Goal: Task Accomplishment & Management: Manage account settings

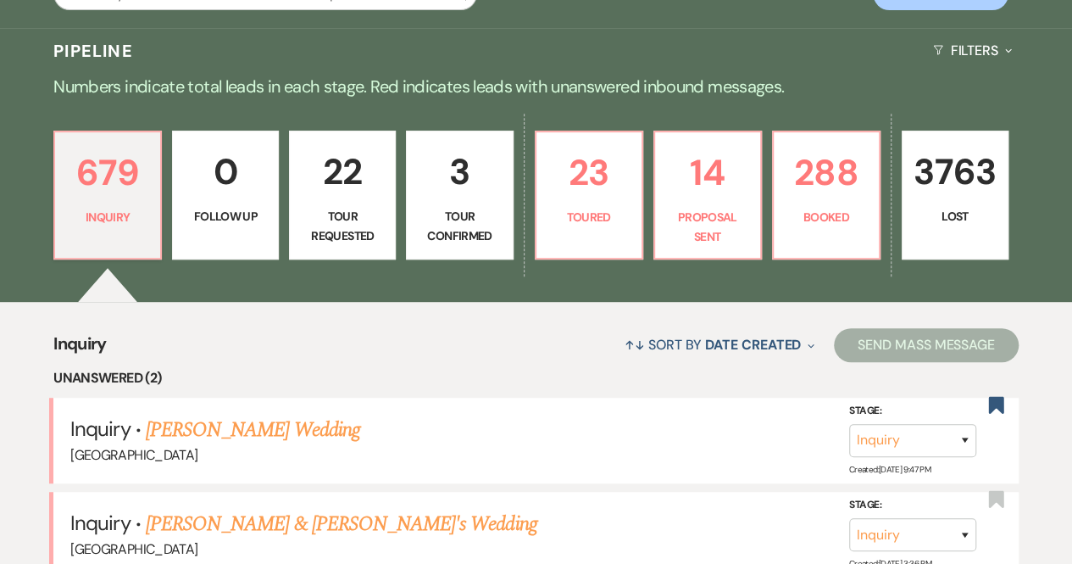
scroll to position [365, 0]
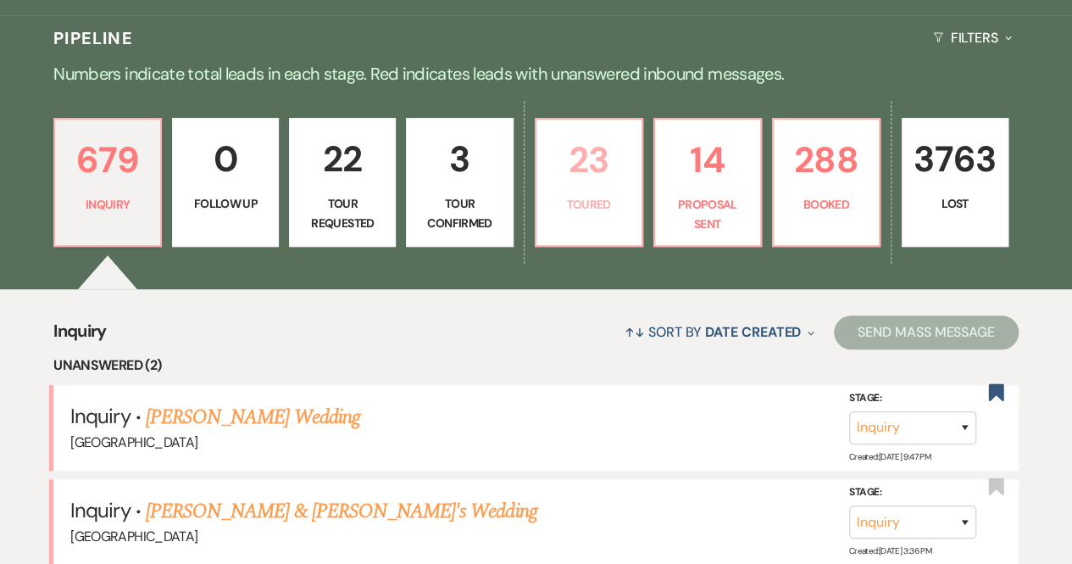
click at [552, 203] on p "Toured" at bounding box center [589, 204] width 85 height 19
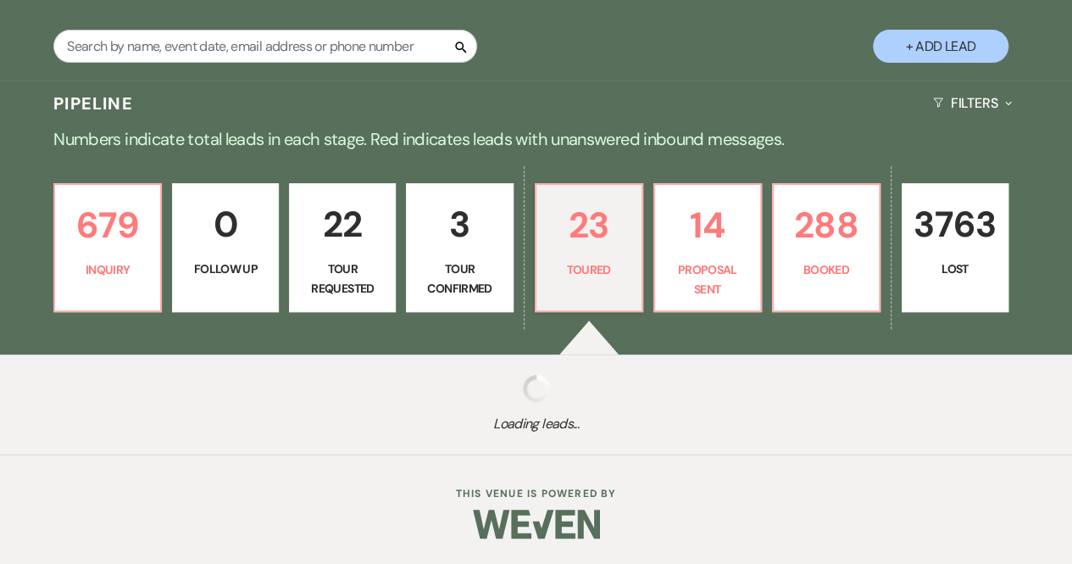
scroll to position [41, 0]
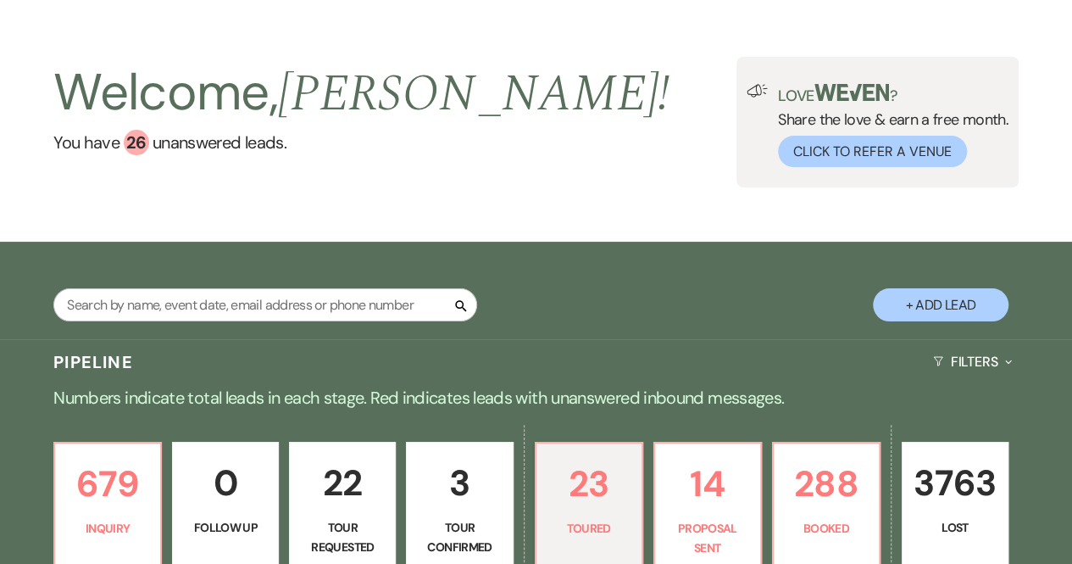
select select "5"
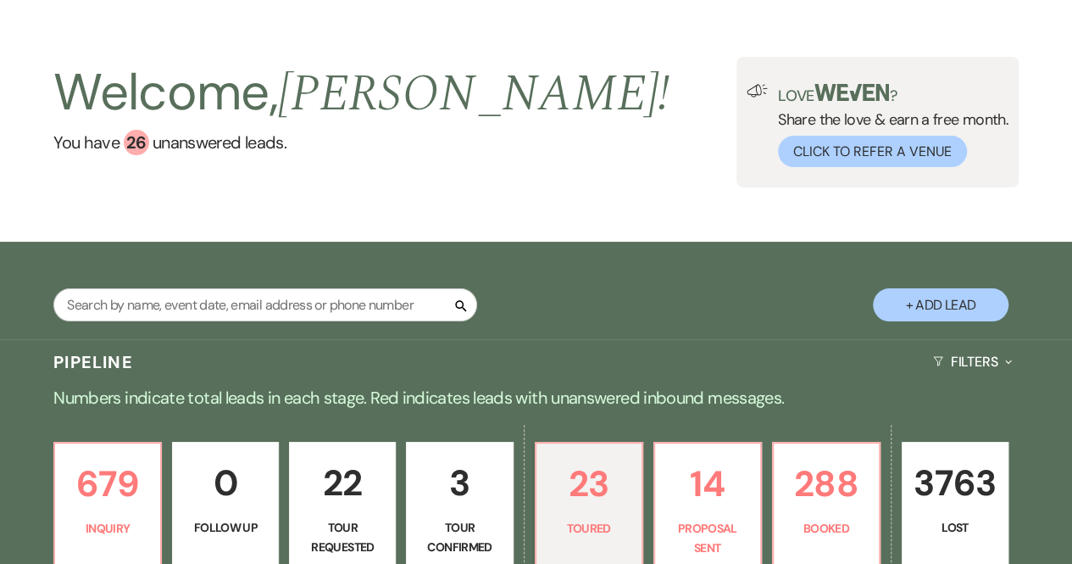
select select "5"
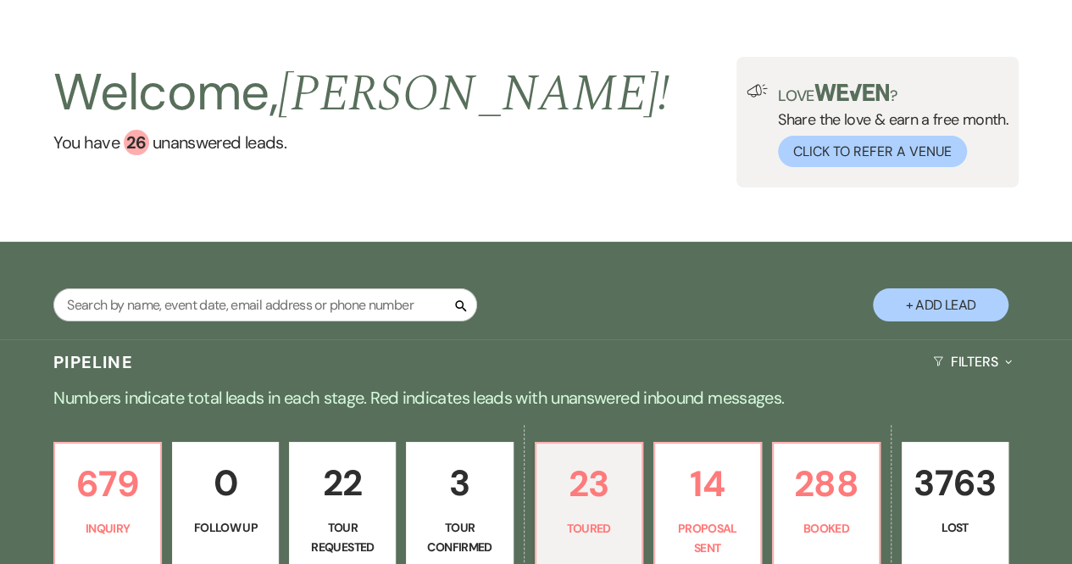
select select "5"
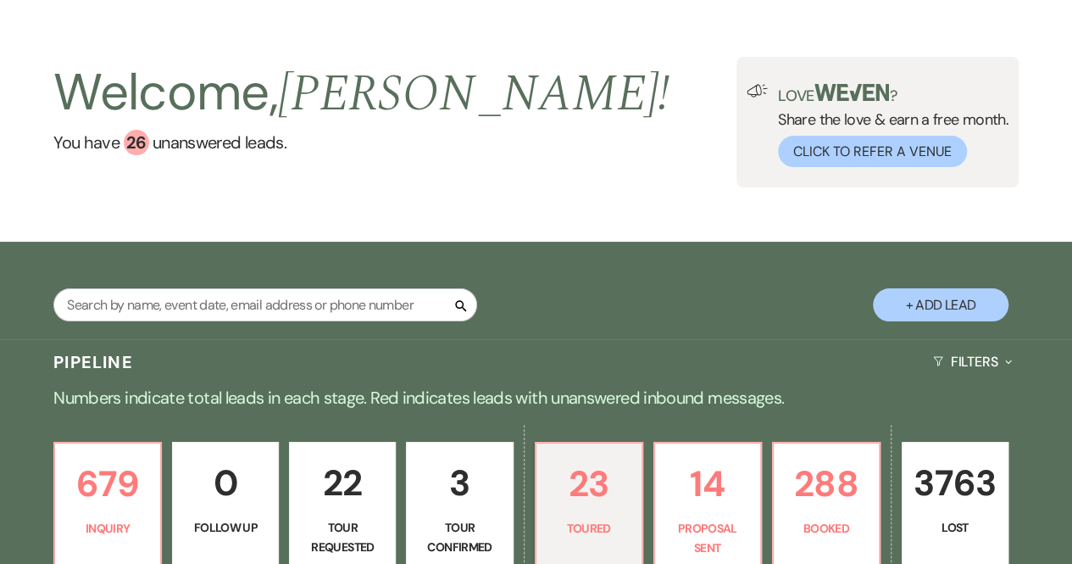
select select "5"
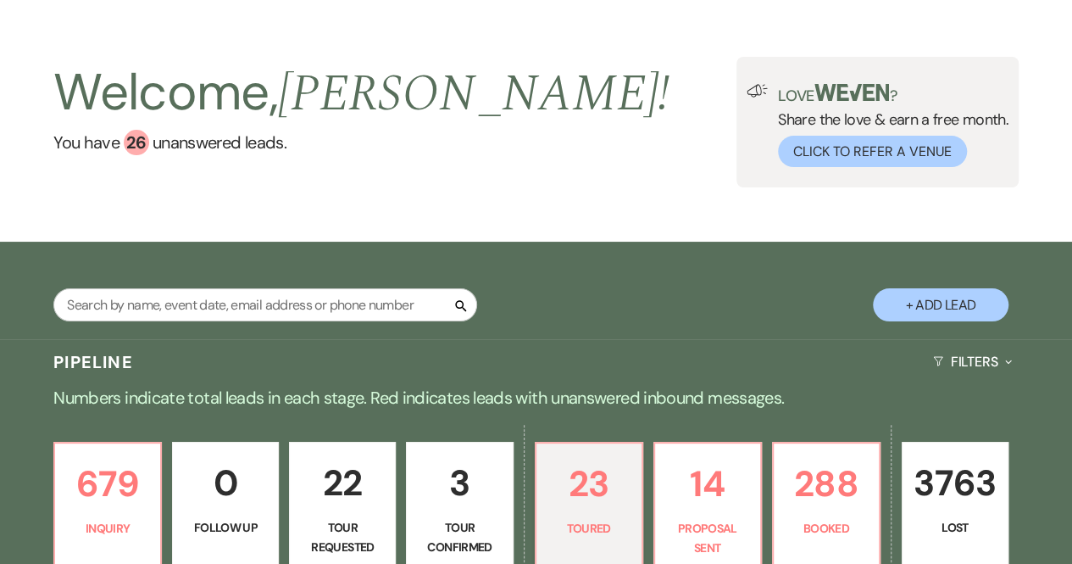
select select "5"
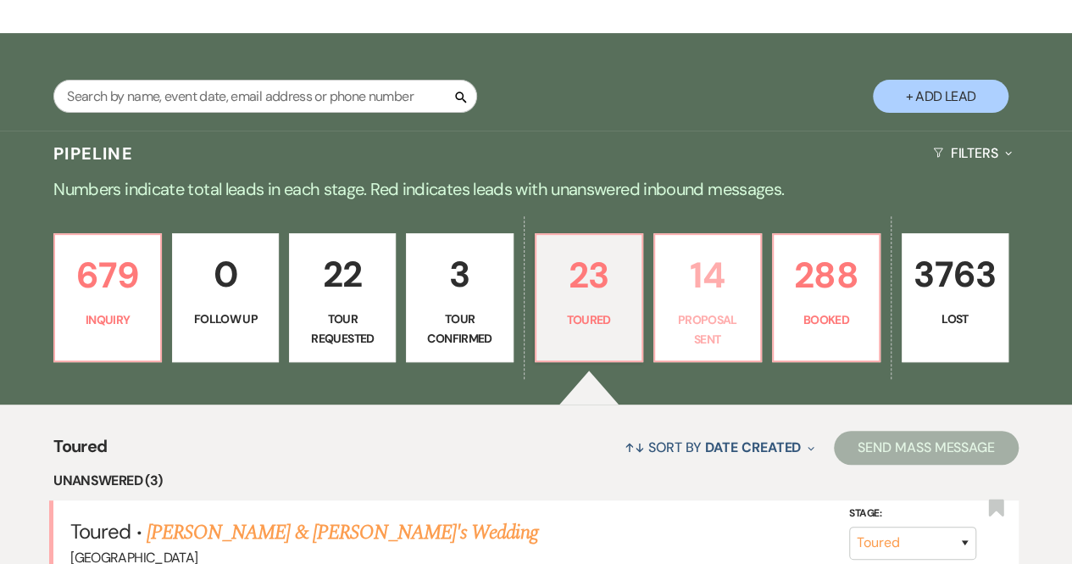
scroll to position [248, 0]
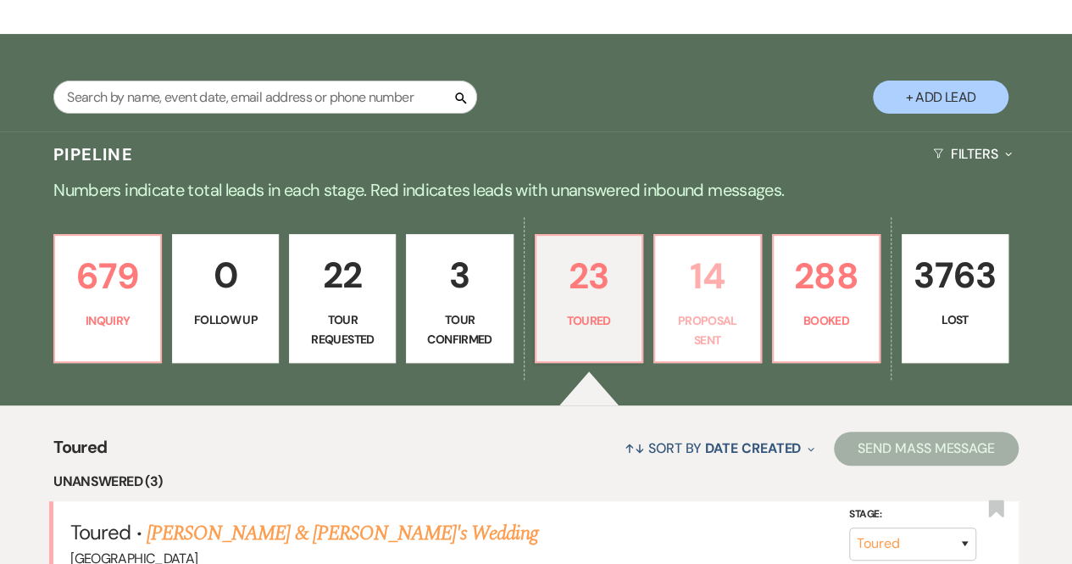
click at [703, 304] on p "14" at bounding box center [708, 276] width 85 height 57
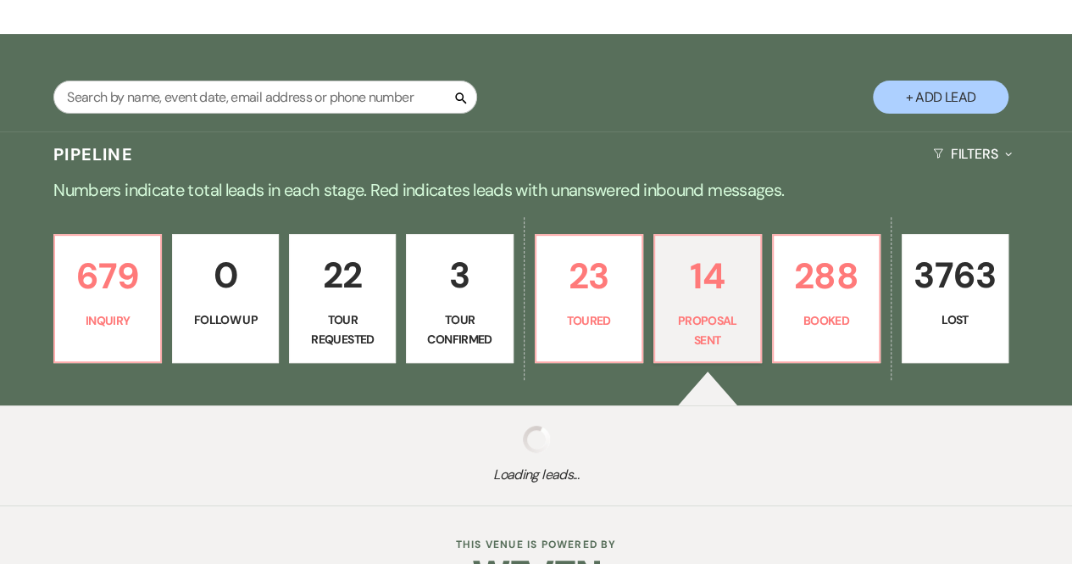
select select "6"
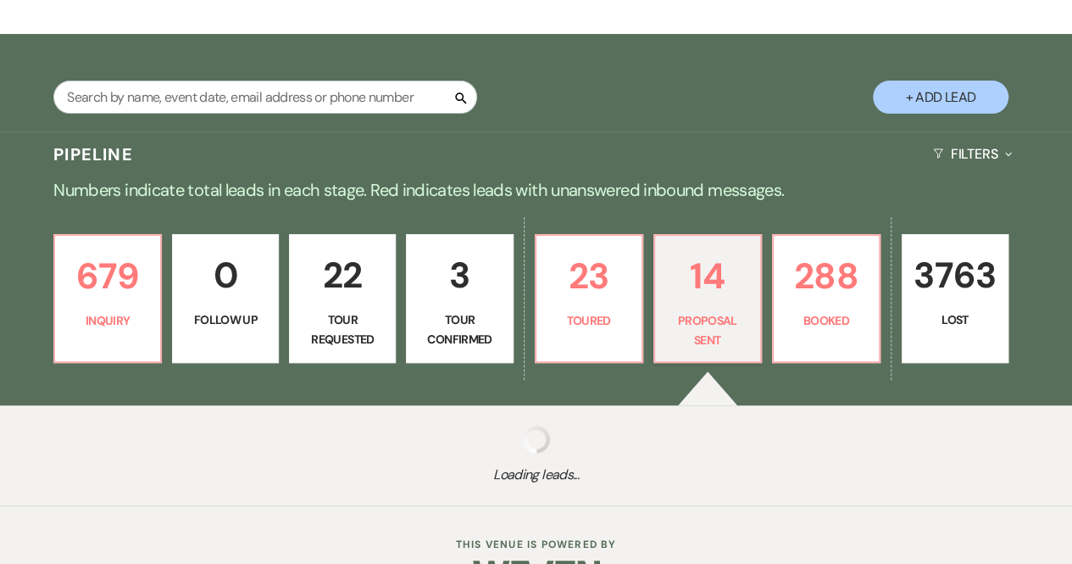
select select "6"
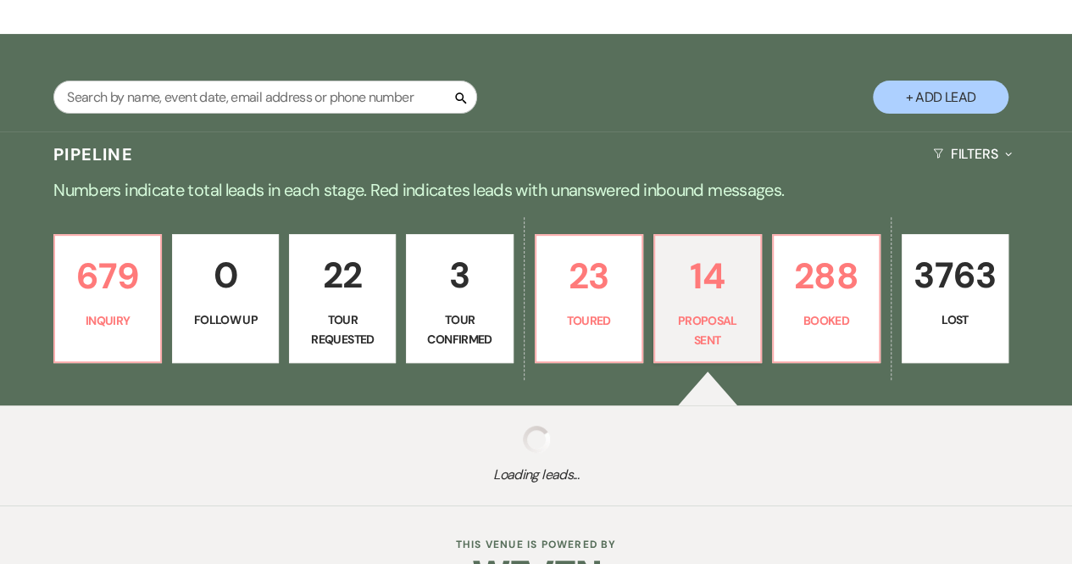
select select "6"
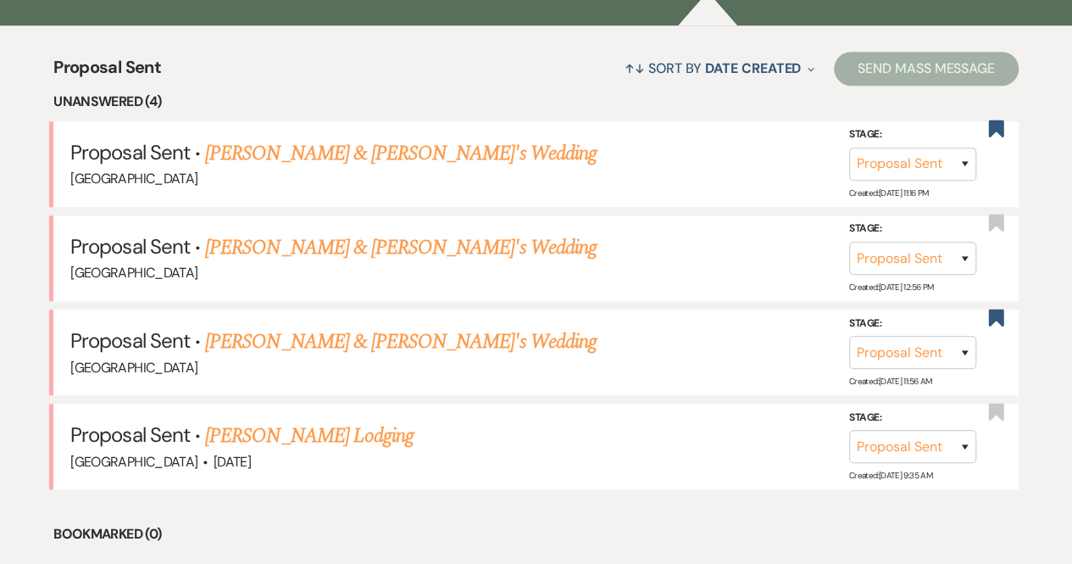
scroll to position [629, 0]
click at [390, 245] on link "[PERSON_NAME] & [PERSON_NAME]'s Wedding" at bounding box center [401, 246] width 392 height 31
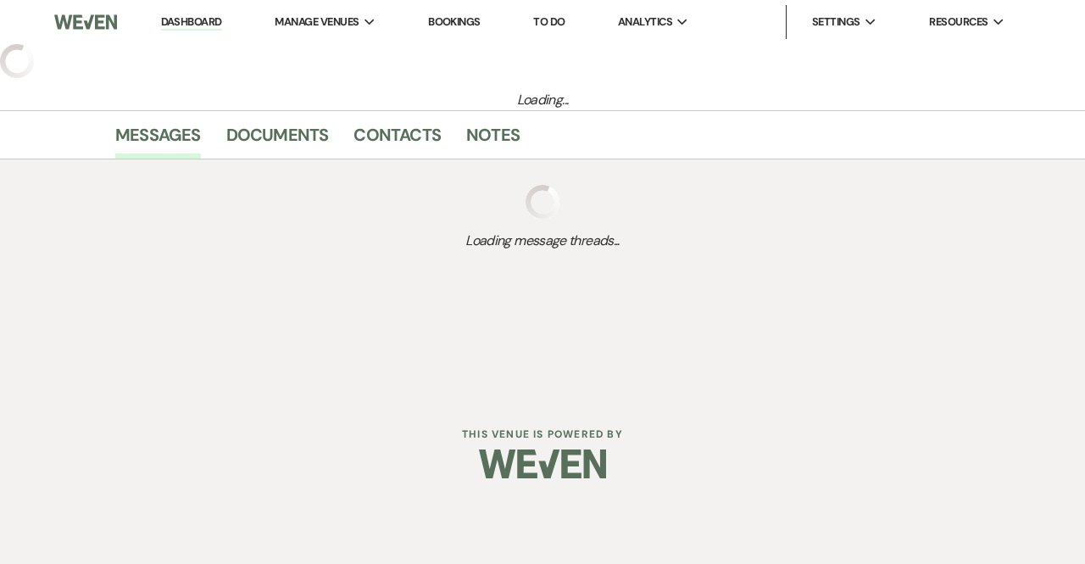
select select "6"
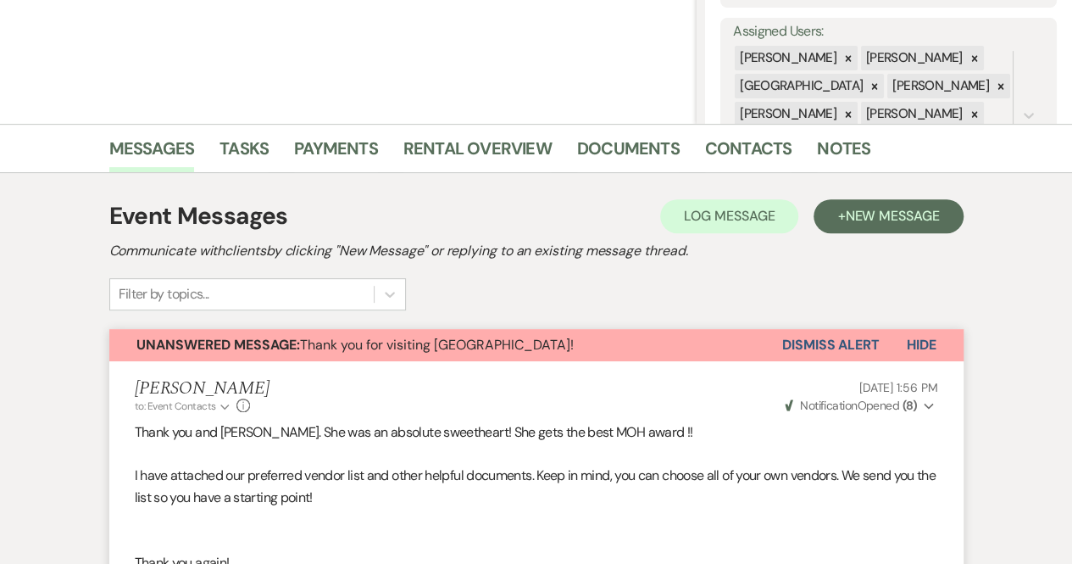
scroll to position [315, 0]
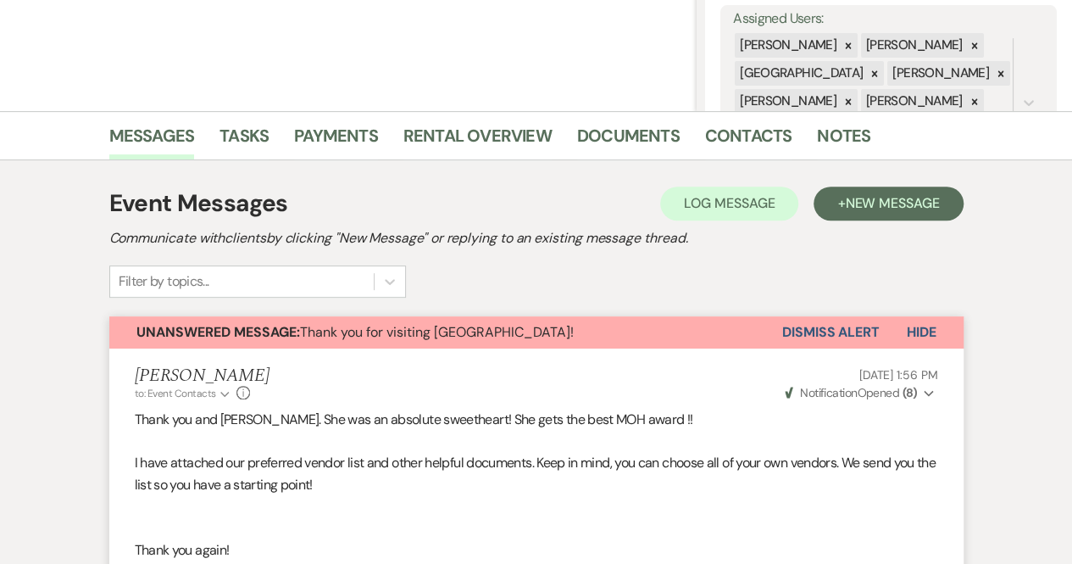
click at [834, 326] on button "Dismiss Alert" at bounding box center [831, 332] width 97 height 32
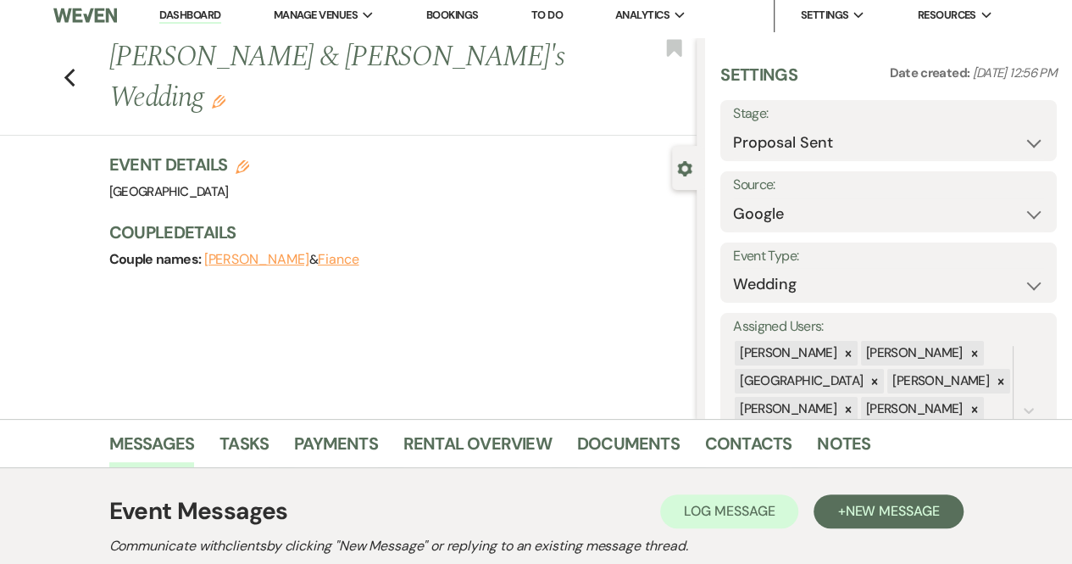
scroll to position [6, 0]
click at [72, 69] on icon "Previous" at bounding box center [70, 79] width 13 height 20
select select "6"
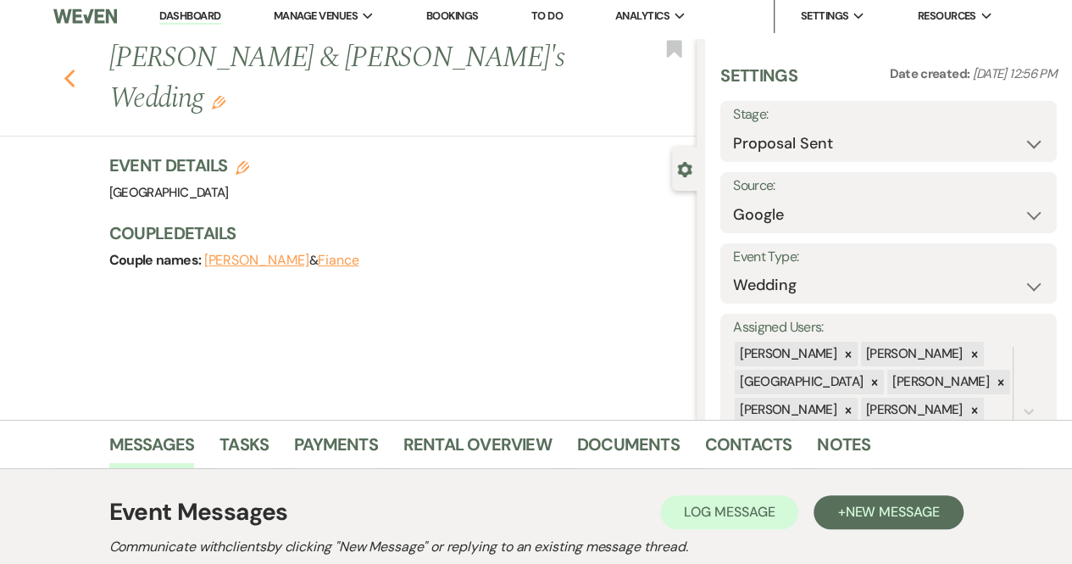
select select "6"
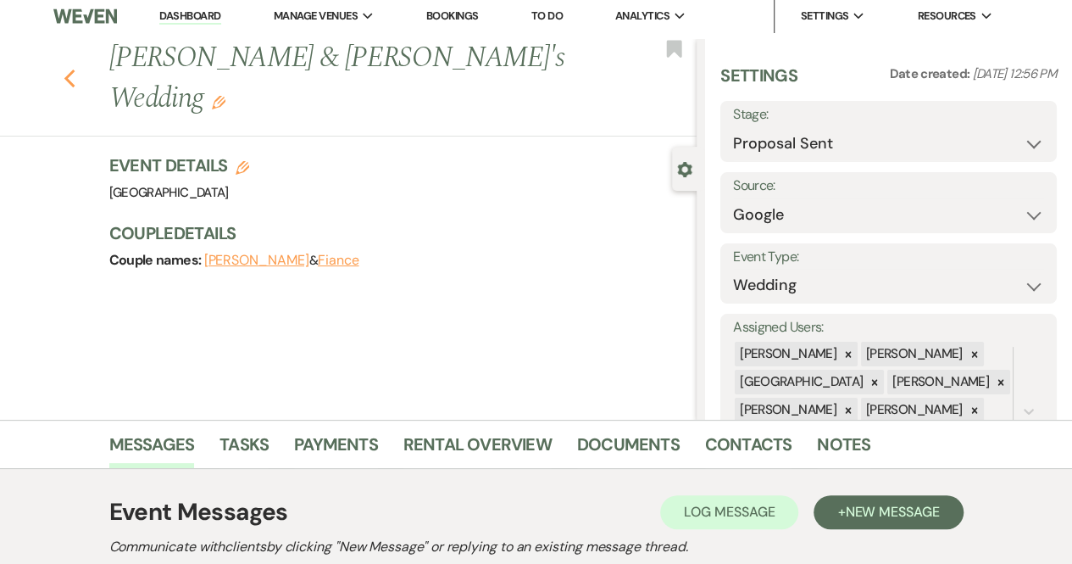
select select "6"
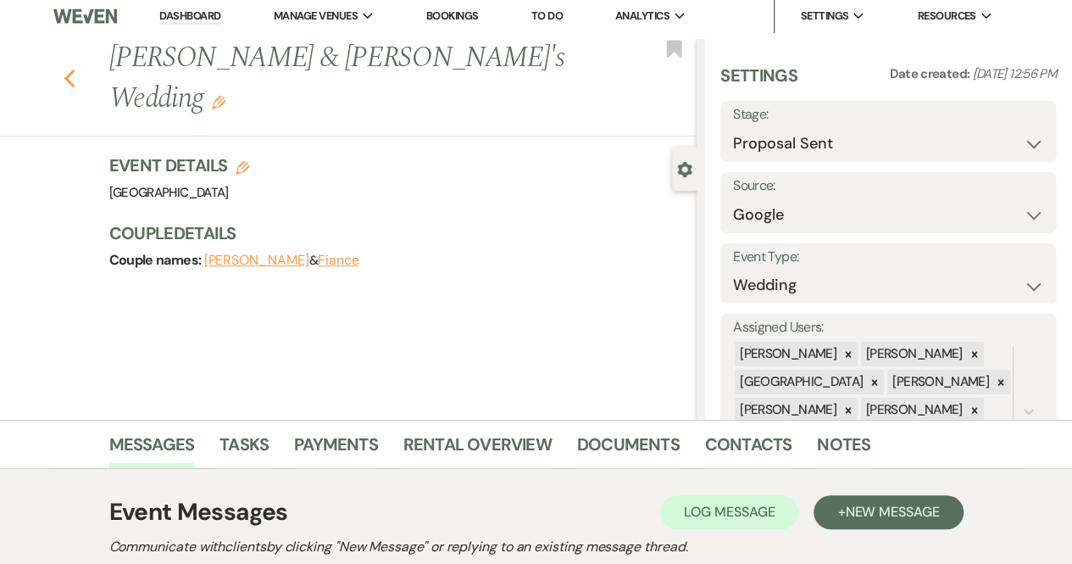
select select "6"
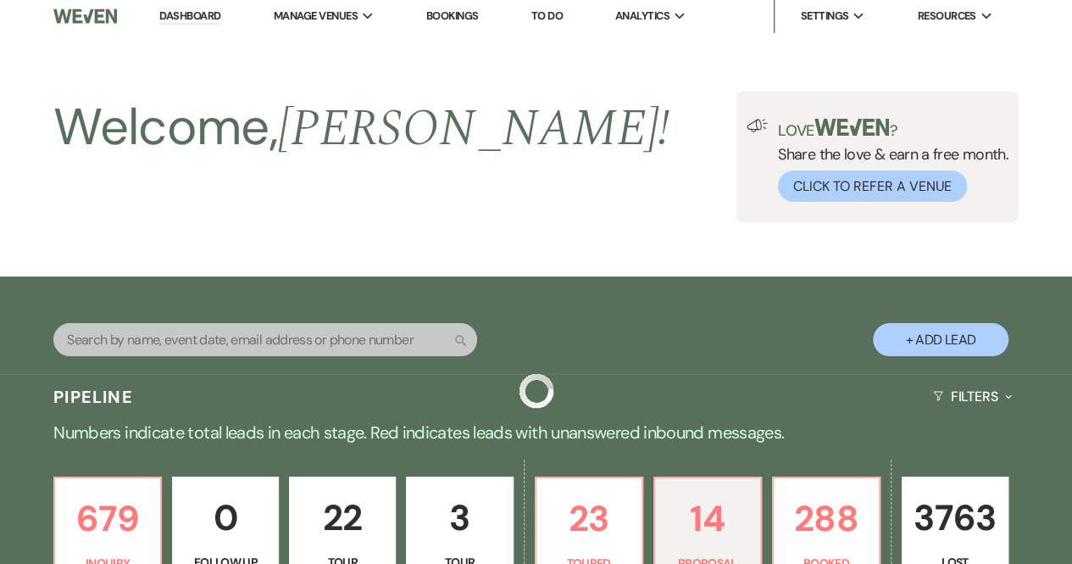
scroll to position [629, 0]
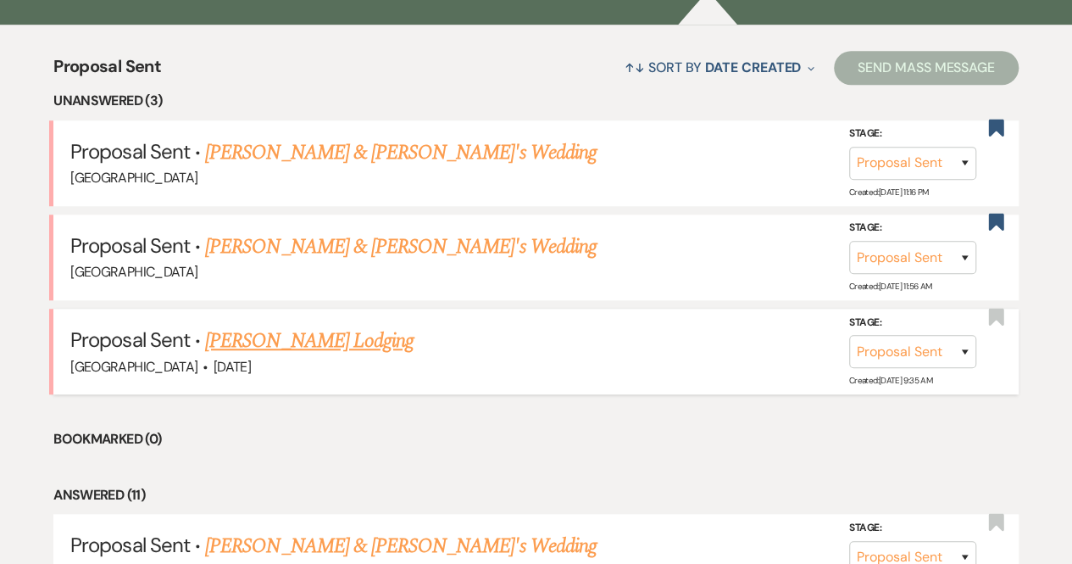
click at [320, 340] on link "[PERSON_NAME] Lodging" at bounding box center [309, 341] width 209 height 31
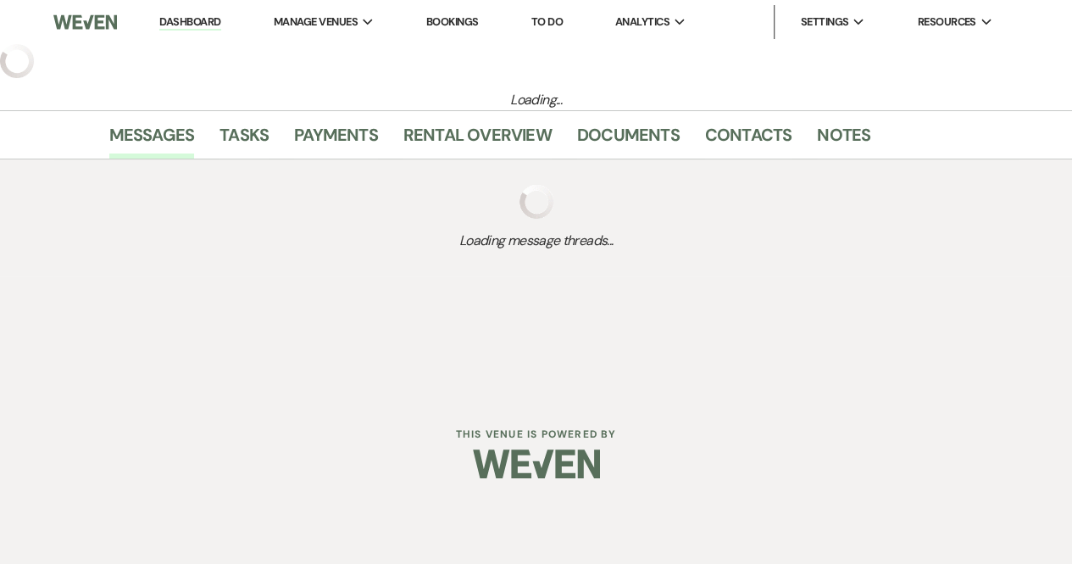
select select "6"
select select "13"
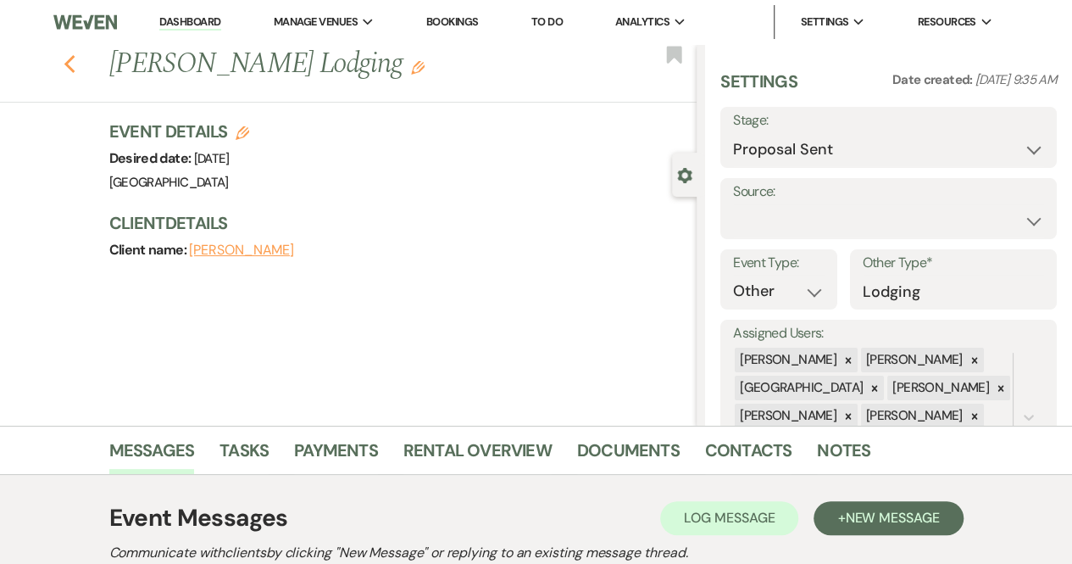
click at [70, 64] on use "button" at bounding box center [69, 64] width 11 height 19
select select "6"
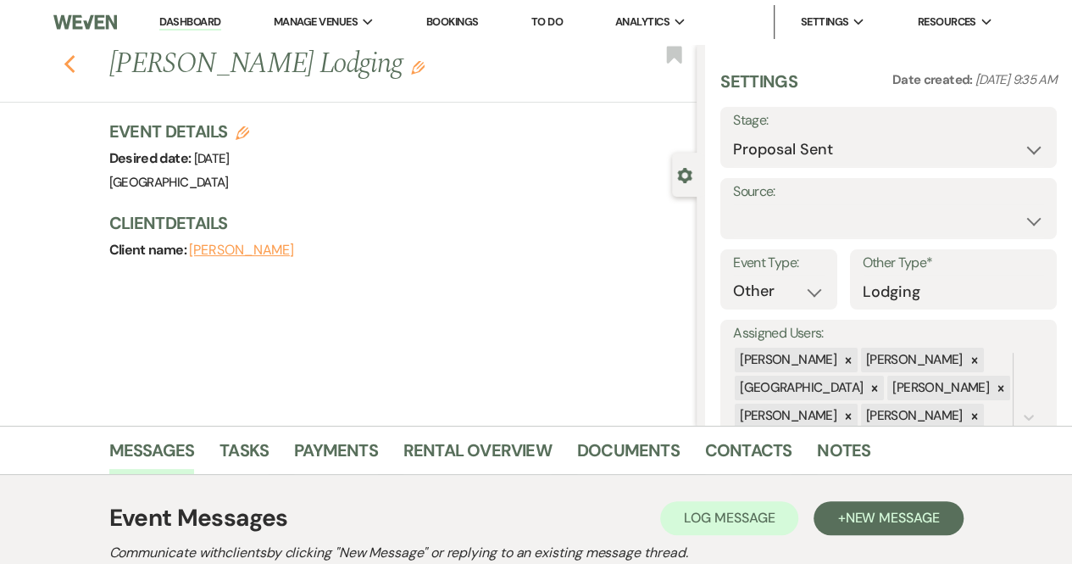
select select "6"
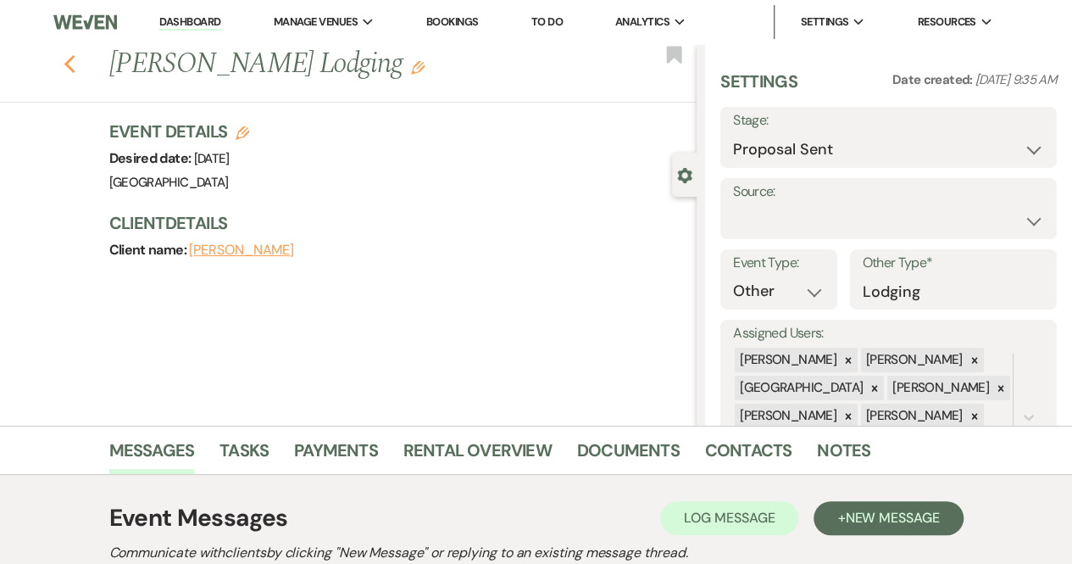
select select "6"
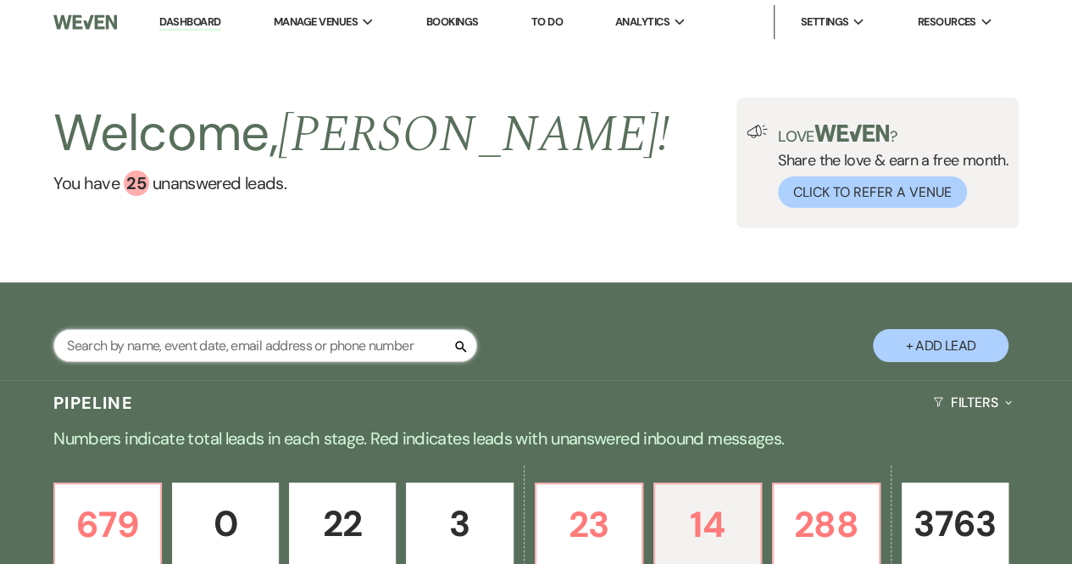
click at [308, 348] on input "text" at bounding box center [265, 345] width 424 height 33
type input "[PERSON_NAME]"
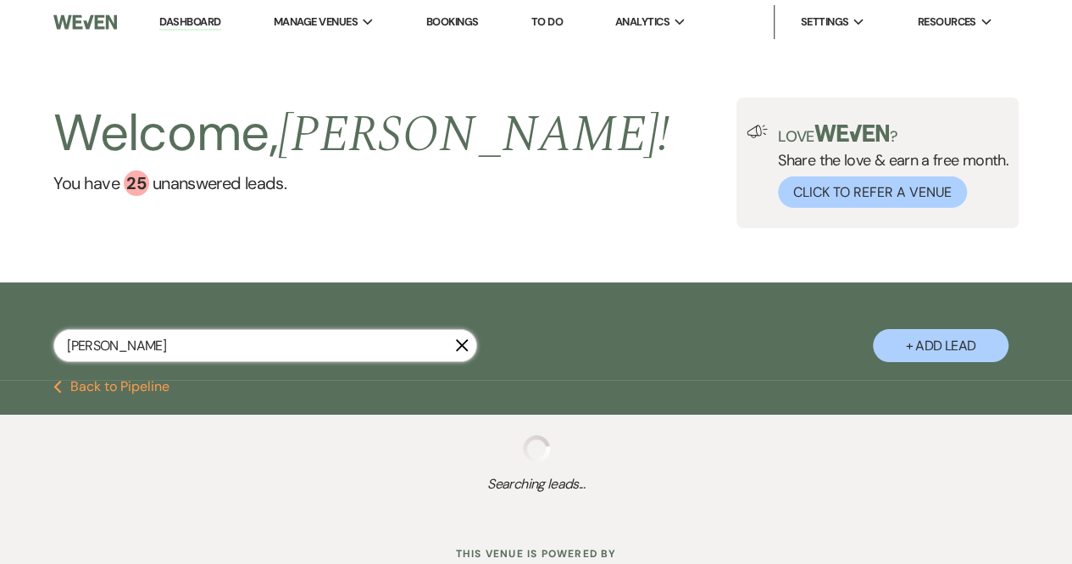
select select "8"
select select "5"
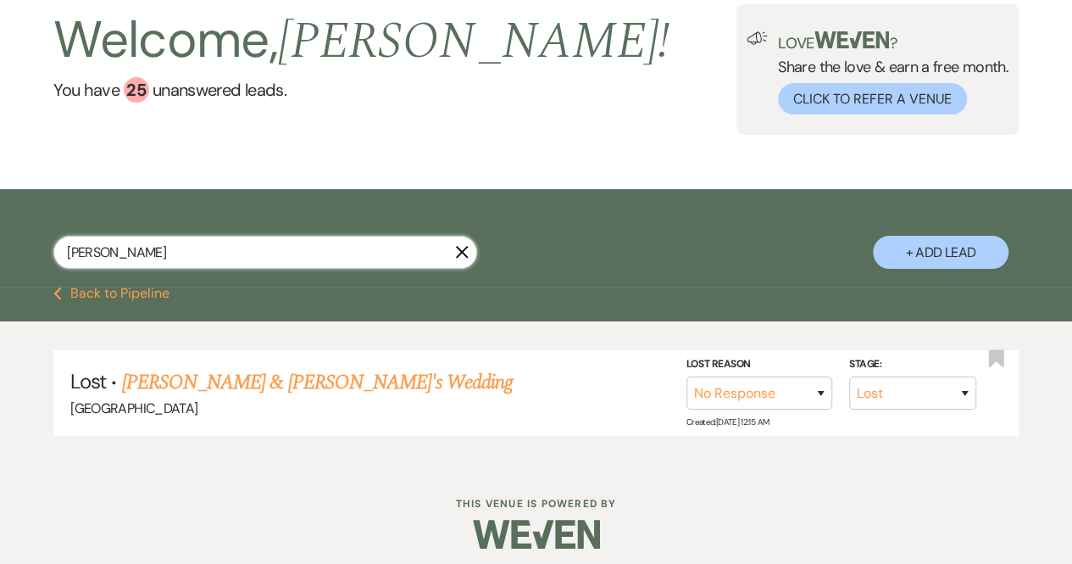
scroll to position [97, 0]
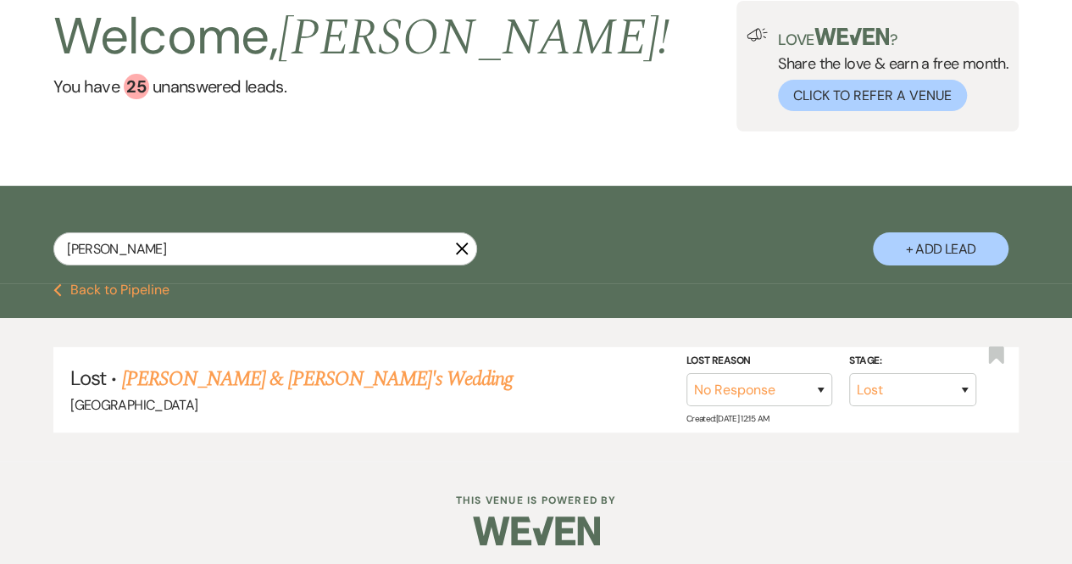
click at [466, 243] on use "button" at bounding box center [462, 248] width 13 height 13
select select "6"
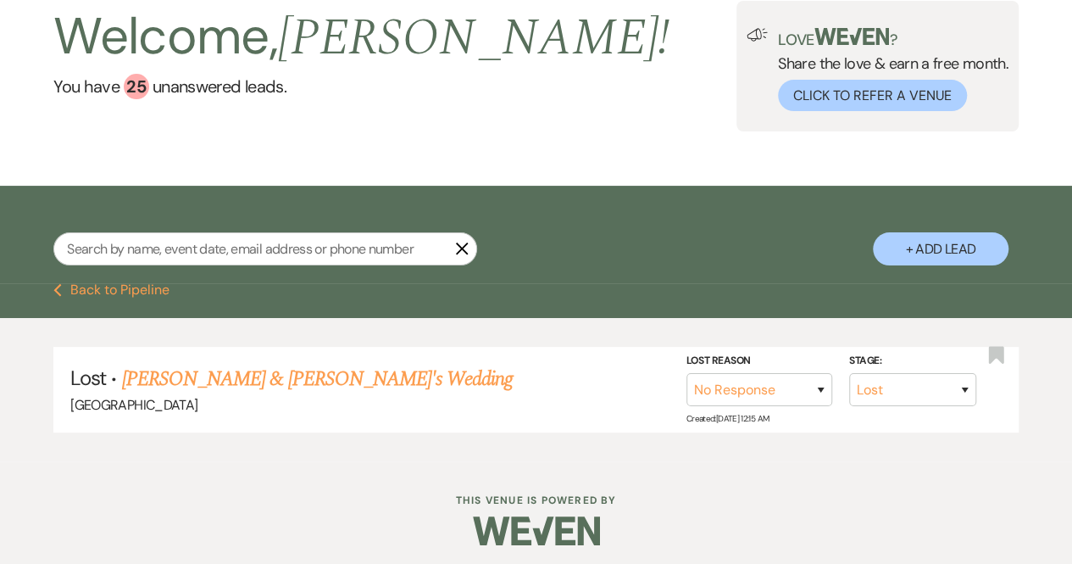
select select "6"
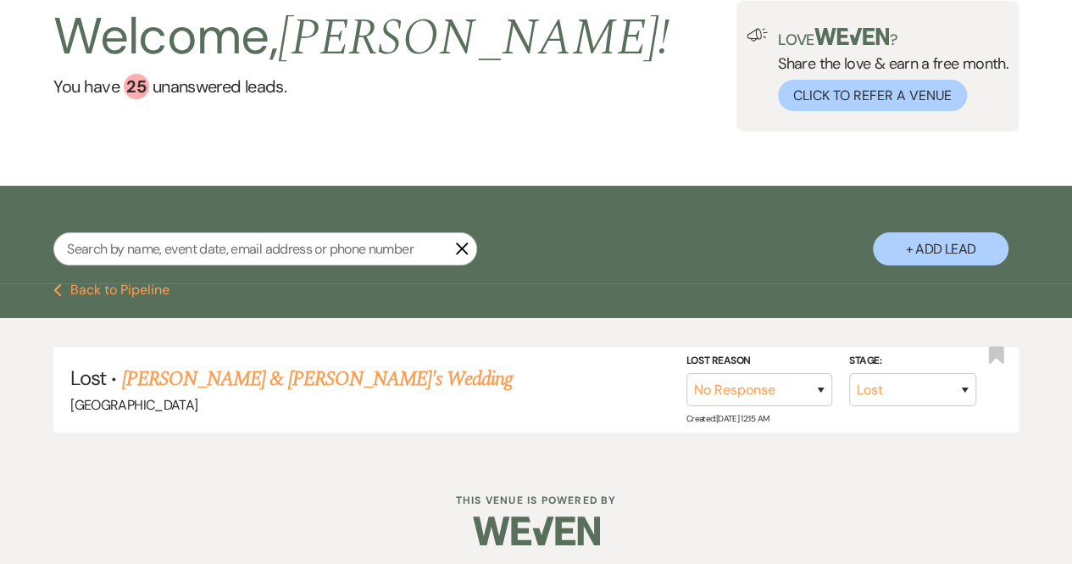
select select "6"
